Goal: Entertainment & Leisure: Consume media (video, audio)

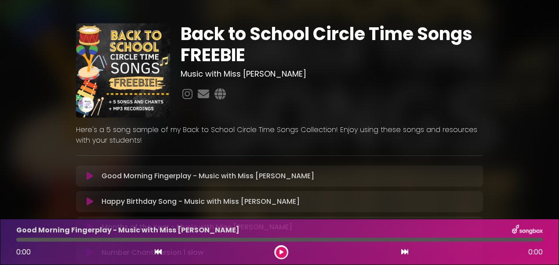
scroll to position [11, 0]
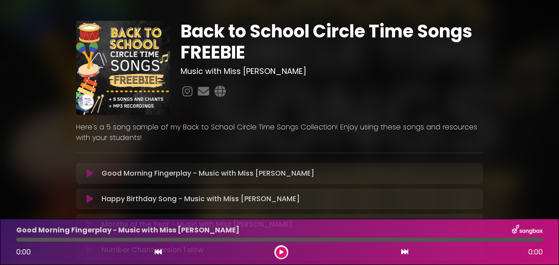
click at [93, 170] on icon at bounding box center [90, 173] width 7 height 9
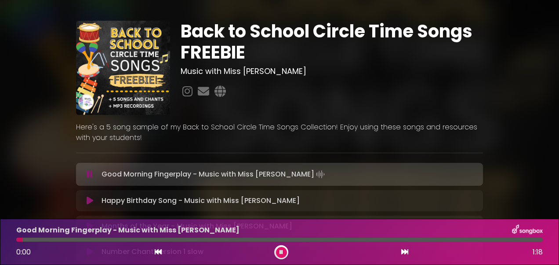
click at [93, 171] on button at bounding box center [89, 174] width 17 height 9
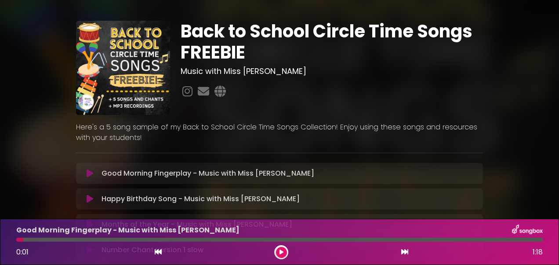
click at [94, 170] on button at bounding box center [89, 173] width 17 height 9
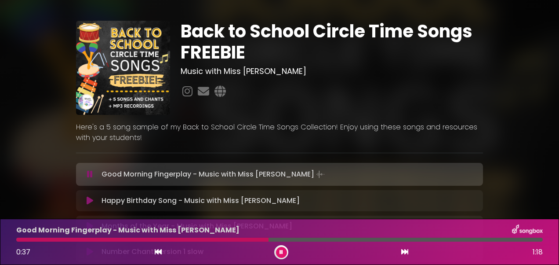
click at [94, 172] on button at bounding box center [89, 174] width 17 height 9
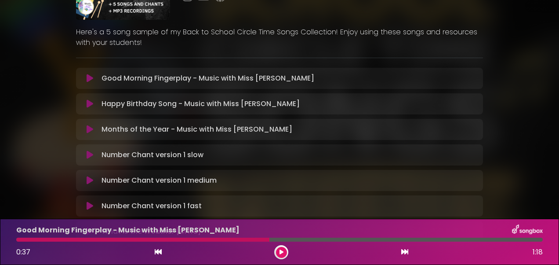
scroll to position [123, 0]
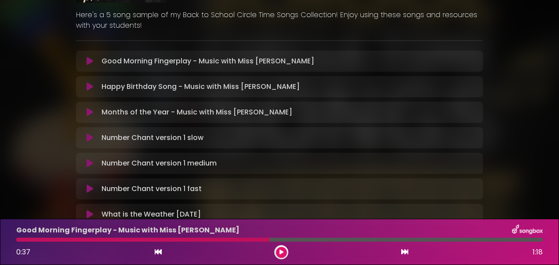
click at [93, 86] on button at bounding box center [89, 86] width 17 height 9
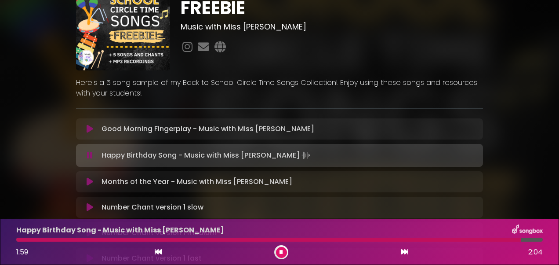
scroll to position [42, 0]
